Goal: Task Accomplishment & Management: Use online tool/utility

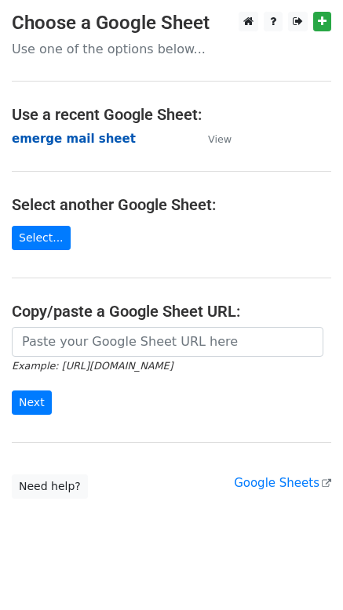
click at [55, 140] on strong "emerge mail sheet" at bounding box center [74, 139] width 124 height 14
click at [70, 137] on strong "emerge mail sheet" at bounding box center [74, 139] width 124 height 14
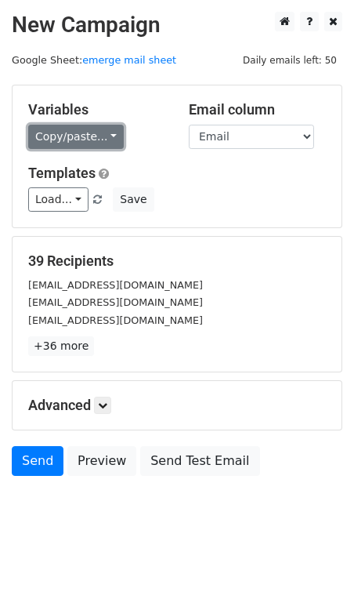
click at [103, 139] on link "Copy/paste..." at bounding box center [76, 137] width 96 height 24
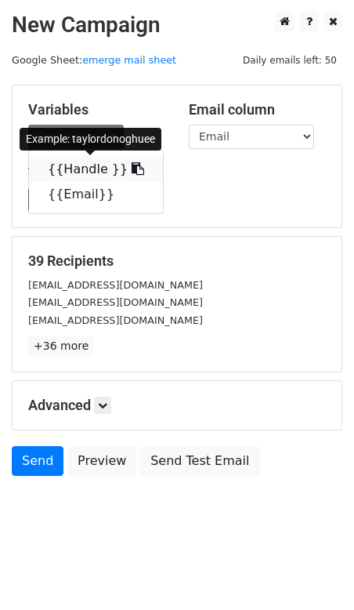
click at [132, 167] on icon at bounding box center [138, 168] width 13 height 13
